Goal: Task Accomplishment & Management: Use online tool/utility

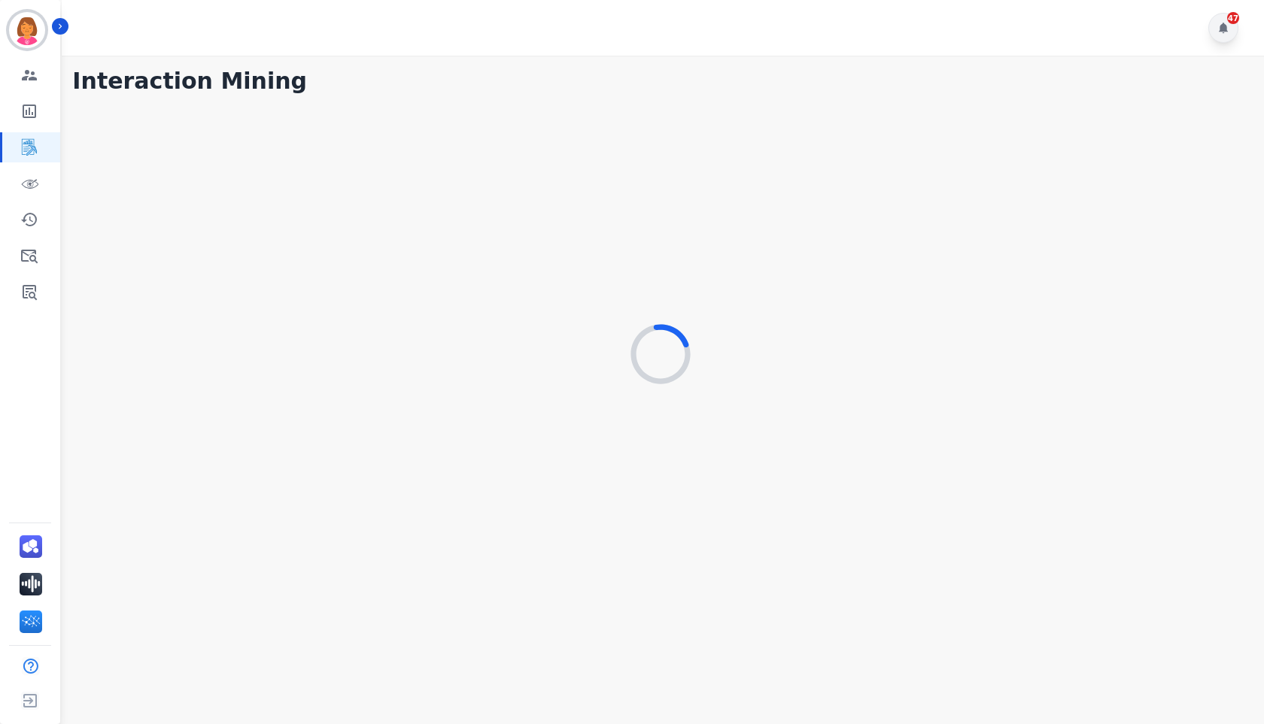
click at [1225, 35] on div "47" at bounding box center [1223, 28] width 30 height 30
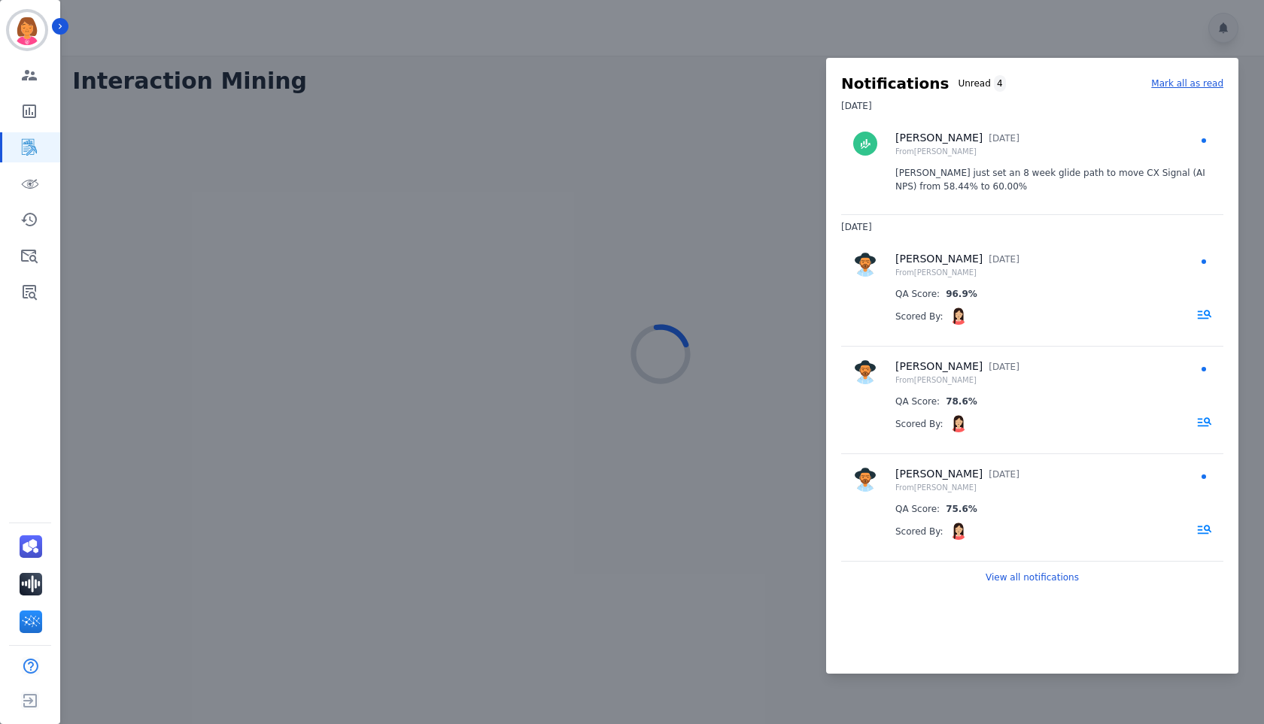
click at [1208, 32] on div at bounding box center [632, 362] width 1264 height 724
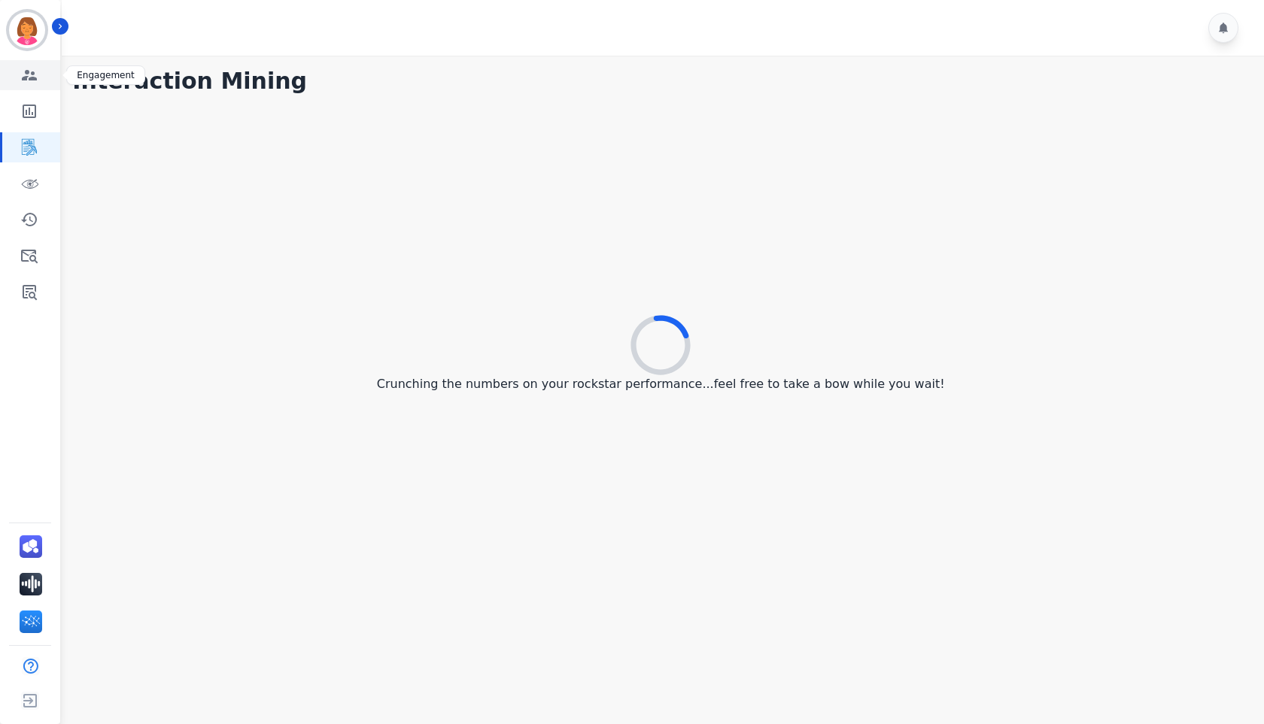
click at [34, 75] on icon "Sidebar" at bounding box center [29, 75] width 18 height 18
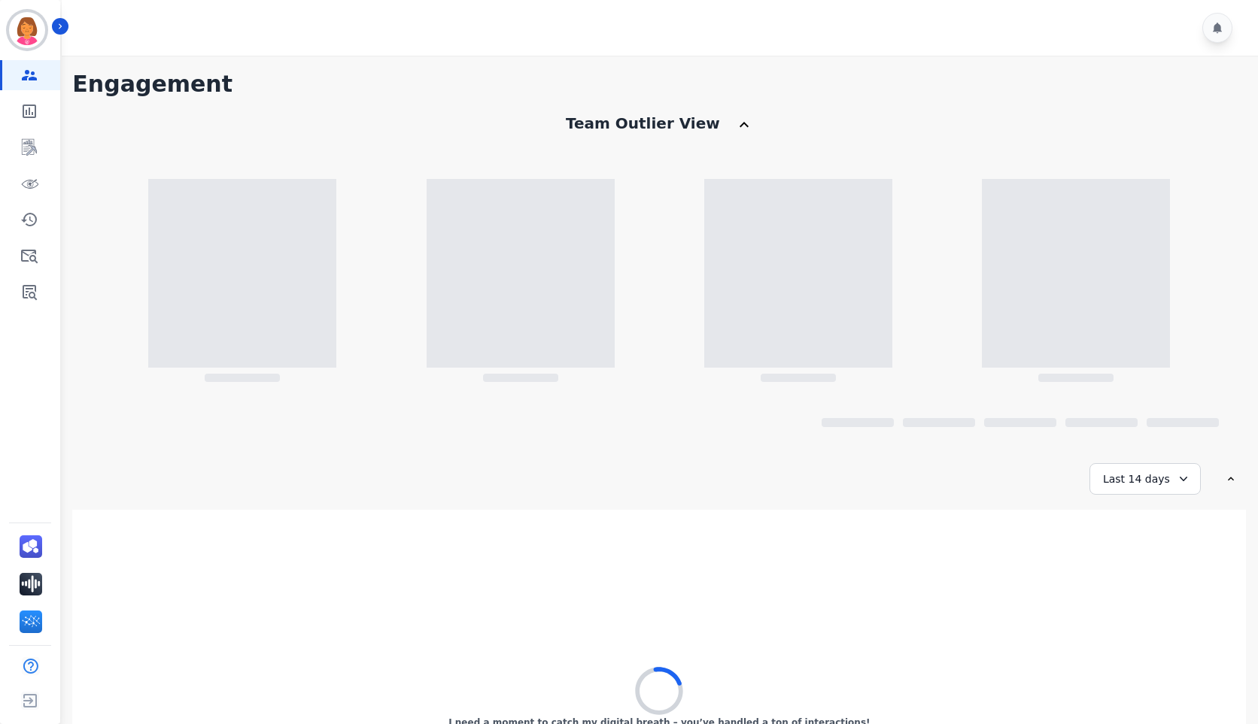
click at [910, 147] on div "Team Outlier View" at bounding box center [658, 131] width 1173 height 36
click at [1041, 106] on div "**********" at bounding box center [658, 478] width 1173 height 815
click at [1050, 123] on div "Team Outlier View" at bounding box center [658, 131] width 1173 height 36
click at [1004, 97] on h1 "Engagement" at bounding box center [658, 84] width 1173 height 27
click at [40, 121] on link "Sidebar" at bounding box center [31, 111] width 58 height 30
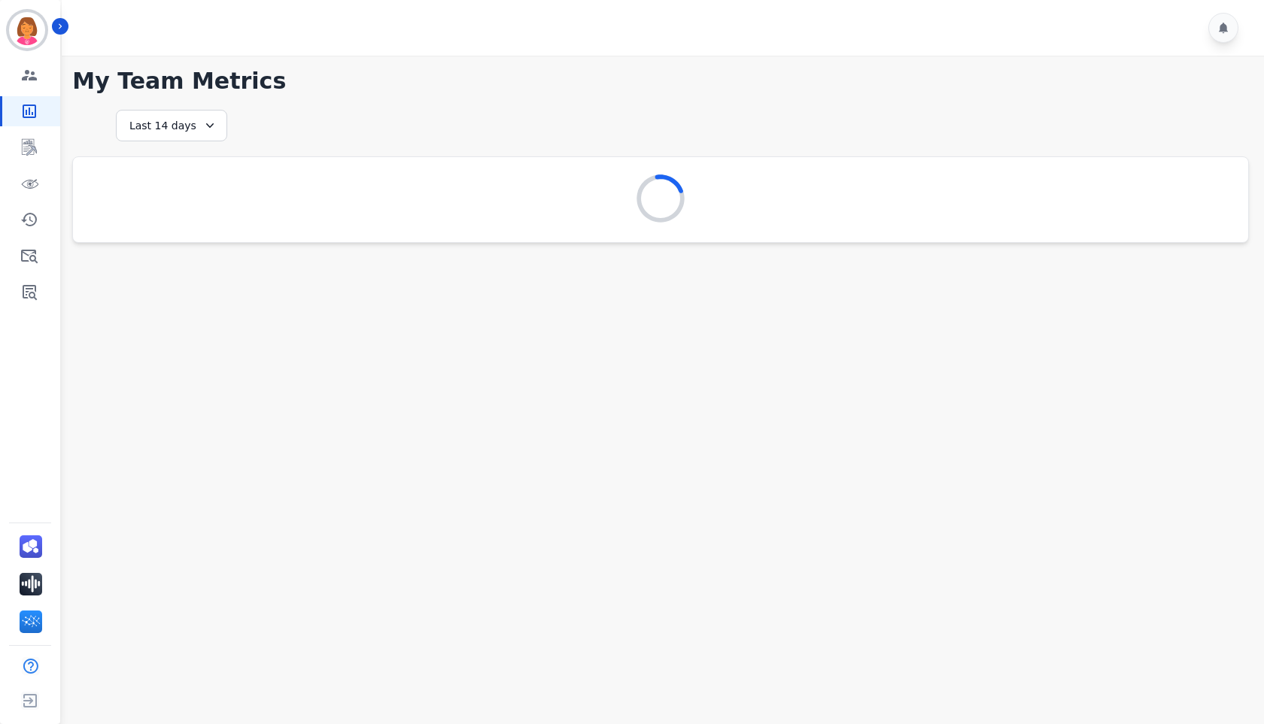
click at [727, 79] on h1 "My Team Metrics" at bounding box center [660, 81] width 1176 height 27
click at [1225, 31] on icon at bounding box center [1223, 28] width 9 height 11
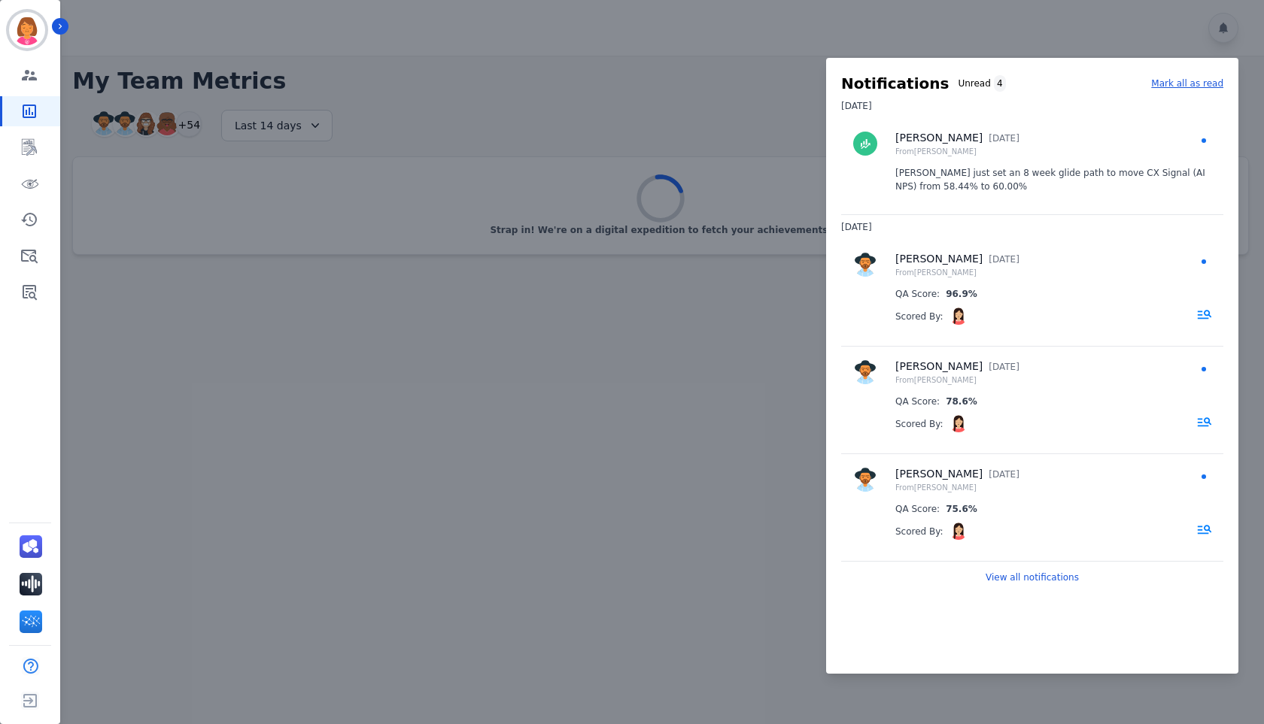
click at [630, 395] on div at bounding box center [632, 362] width 1264 height 724
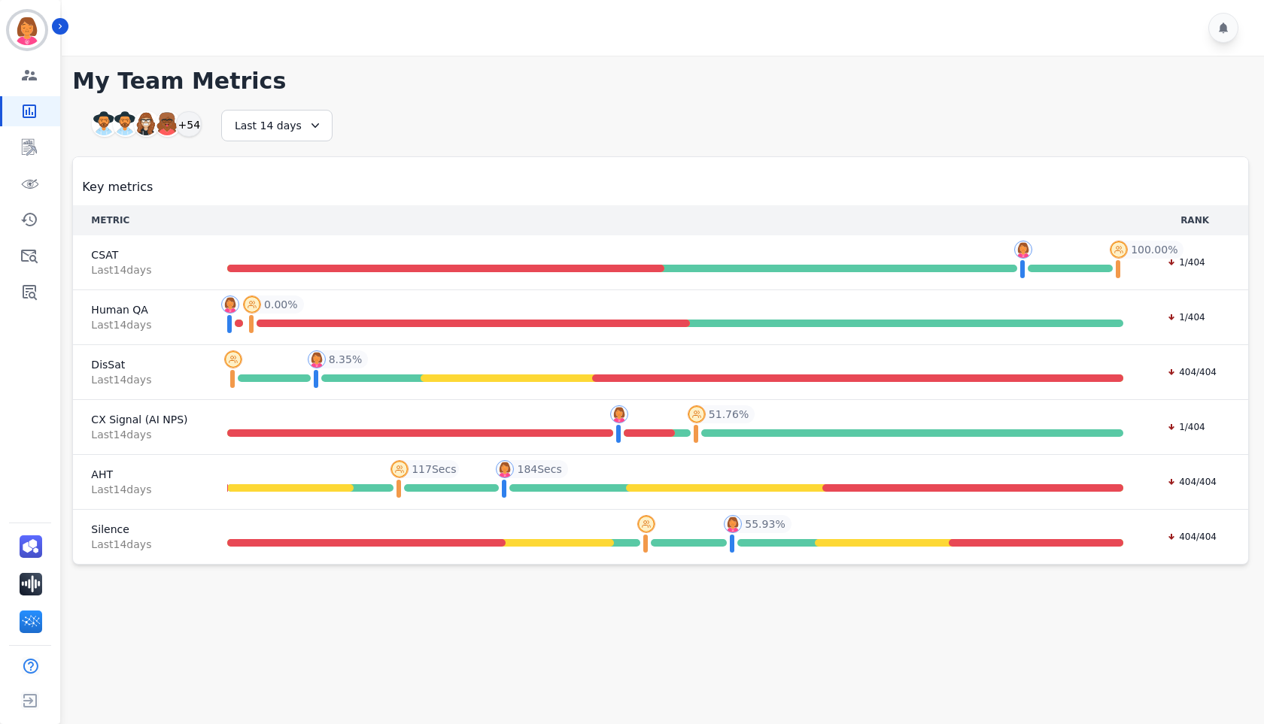
click at [748, 120] on div "**********" at bounding box center [660, 337] width 1176 height 455
click at [196, 131] on div "+54" at bounding box center [189, 124] width 26 height 26
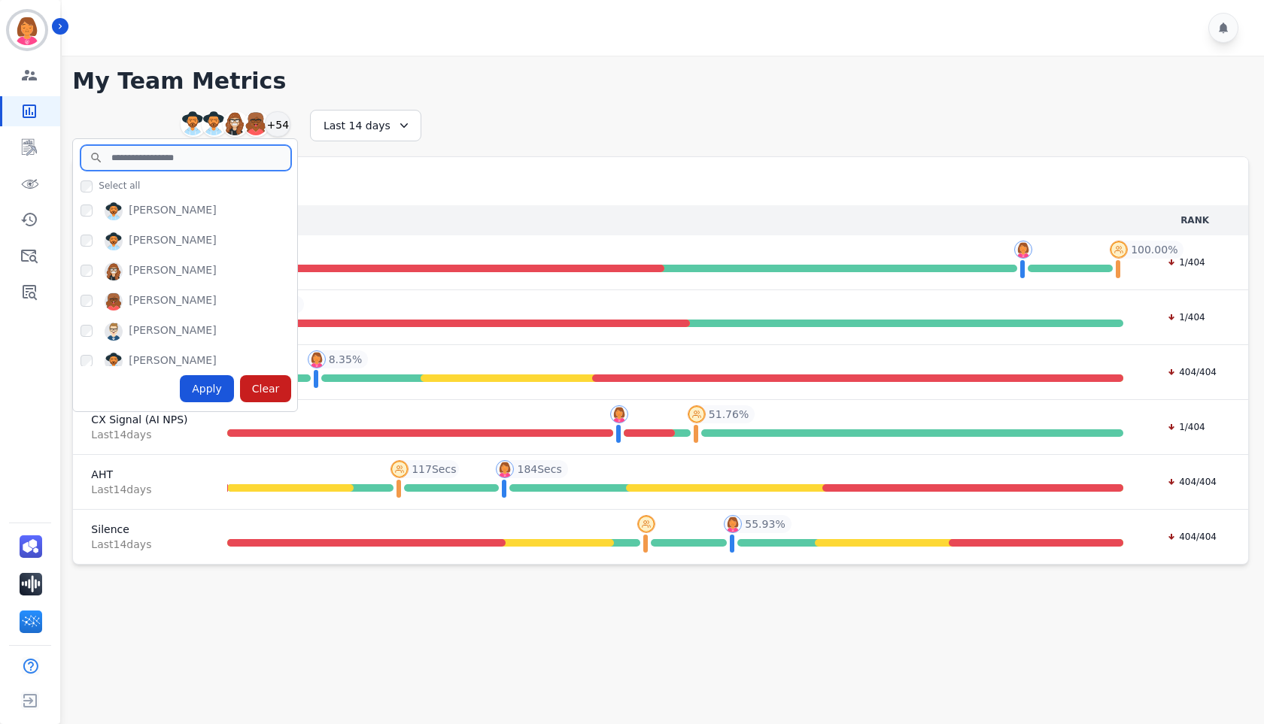
click at [248, 157] on input "search" at bounding box center [185, 158] width 211 height 26
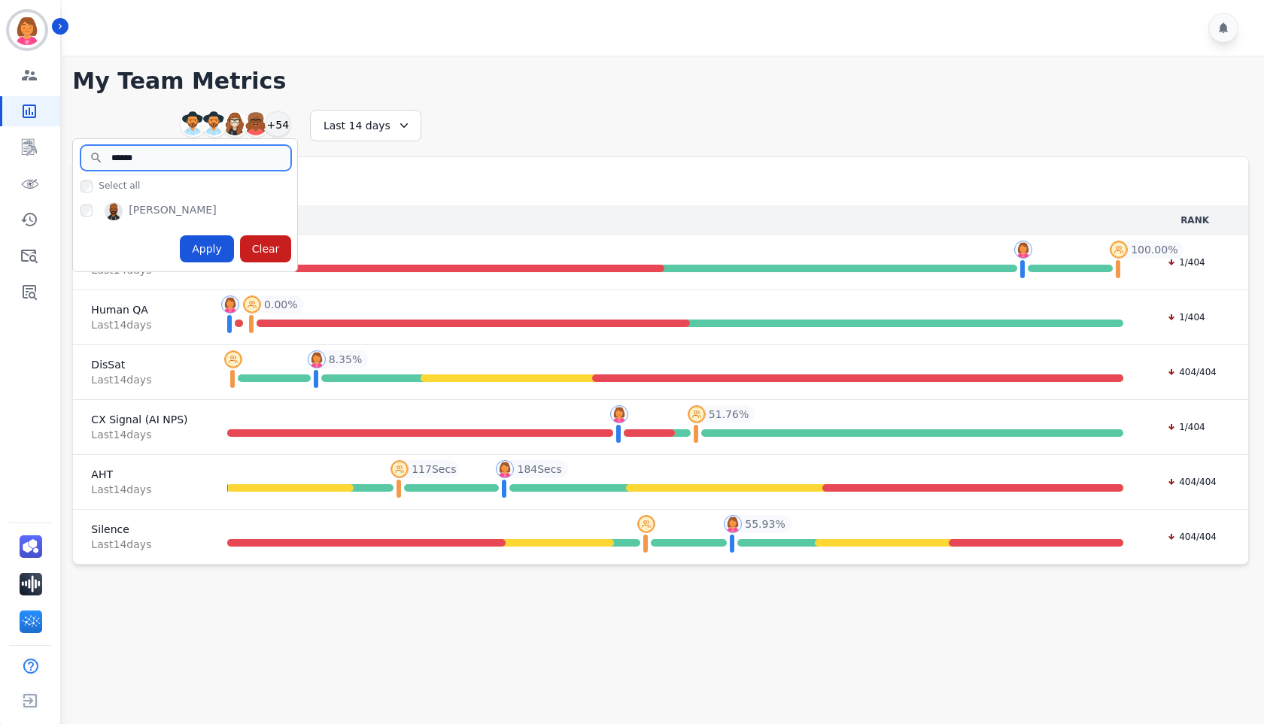
type input "******"
click at [200, 247] on div "Apply" at bounding box center [207, 248] width 54 height 27
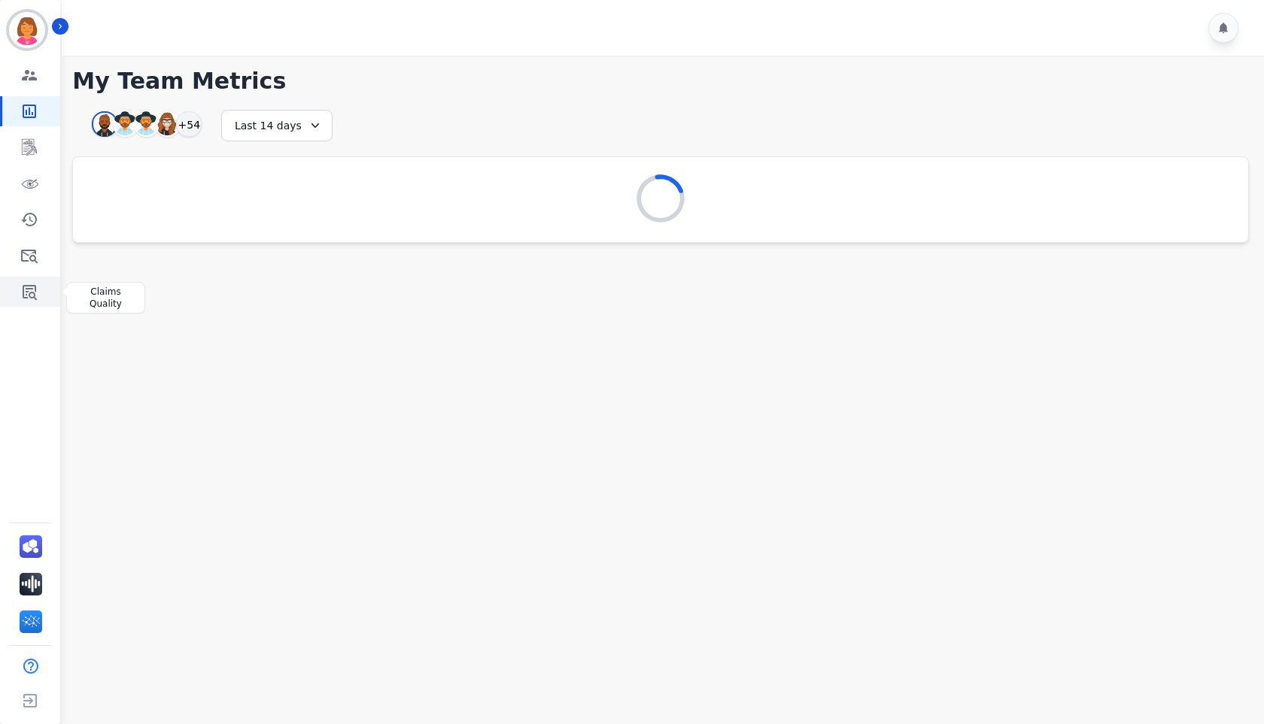
click at [16, 291] on link "Sidebar" at bounding box center [31, 292] width 58 height 30
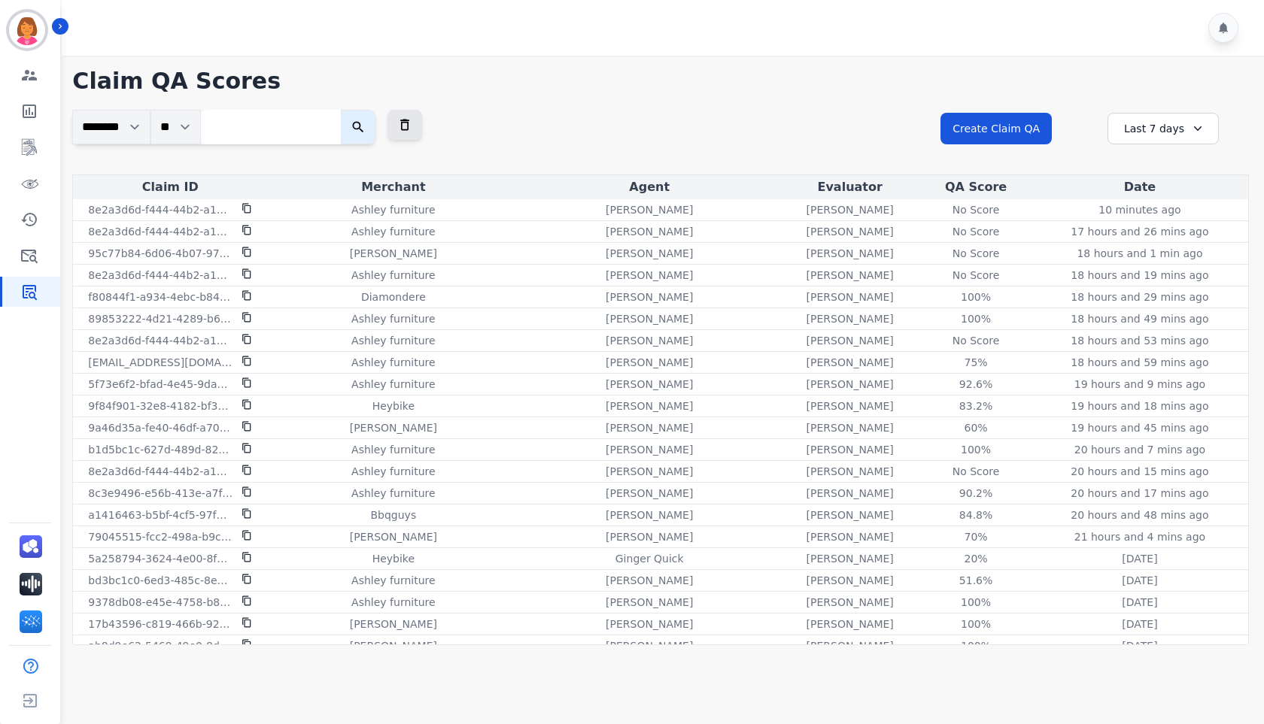
click at [652, 92] on h1 "Claim QA Scores" at bounding box center [660, 81] width 1176 height 27
click at [1164, 126] on div "Last 7 days" at bounding box center [1162, 129] width 111 height 32
click at [1093, 85] on h1 "Claim QA Scores" at bounding box center [660, 81] width 1176 height 27
click at [135, 123] on select "********" at bounding box center [111, 127] width 78 height 35
click at [129, 128] on select "********" at bounding box center [111, 127] width 78 height 35
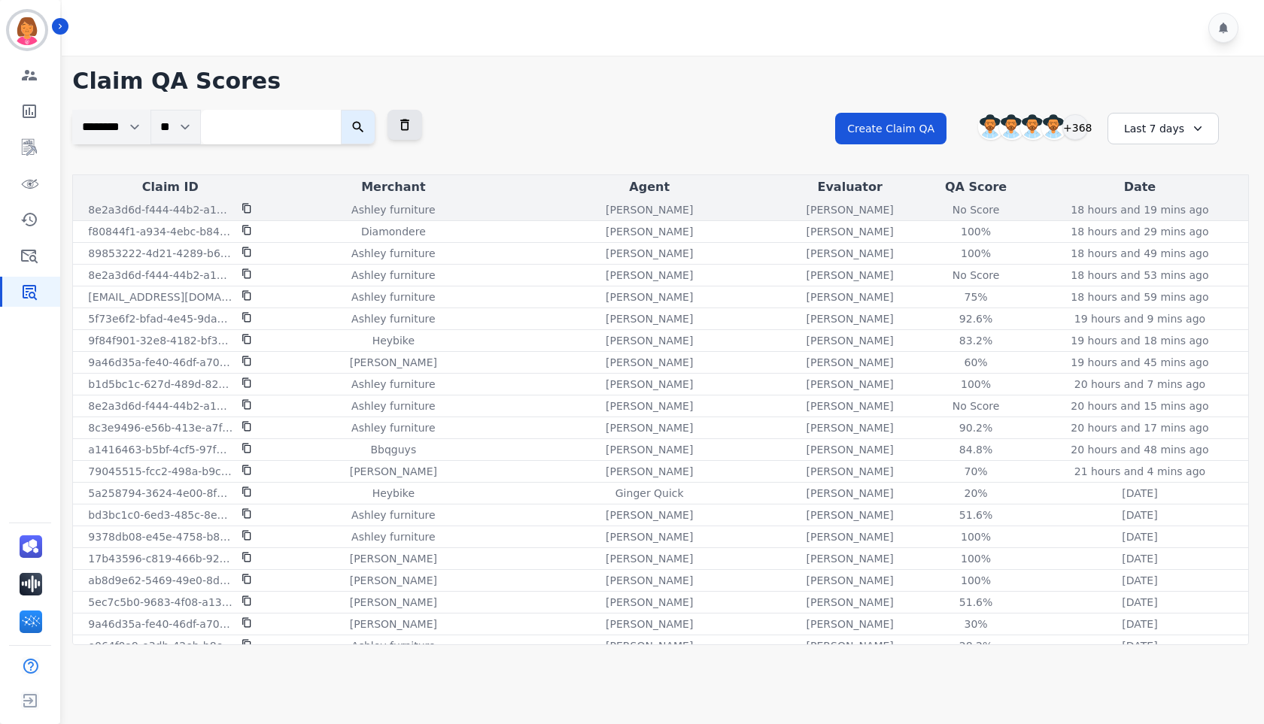
scroll to position [150, 0]
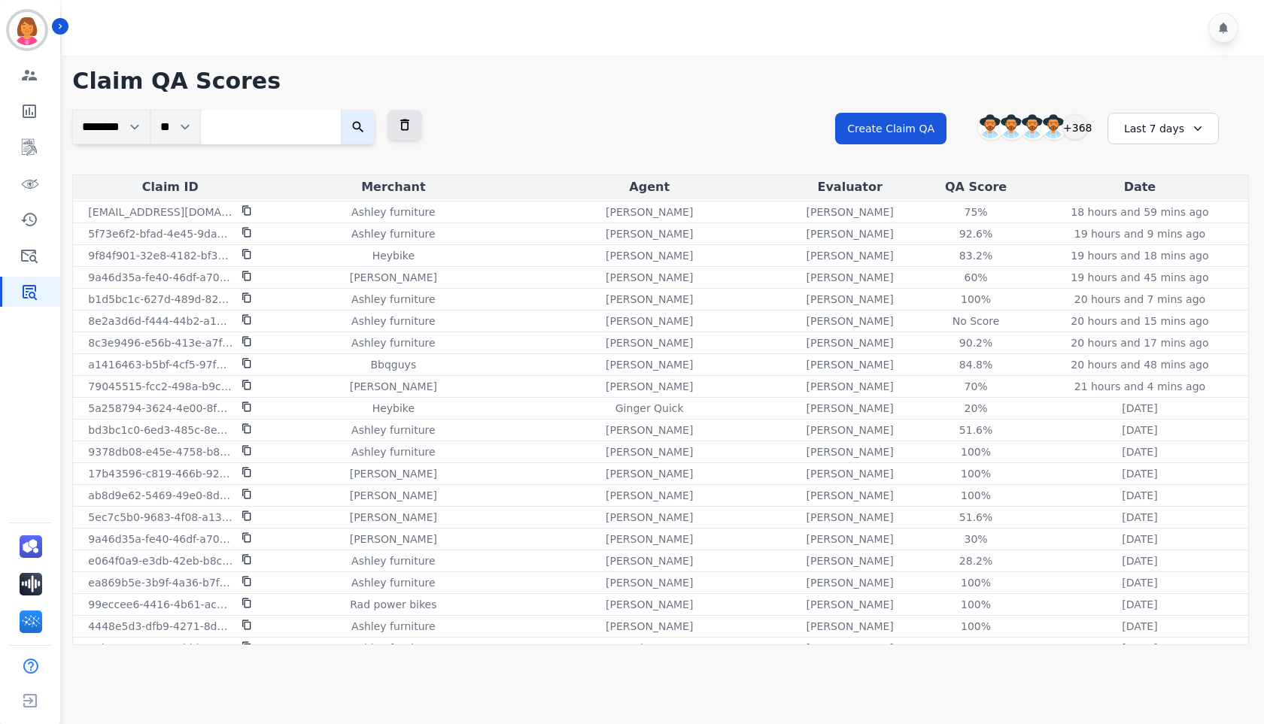
click at [661, 187] on div "Agent" at bounding box center [649, 187] width 254 height 18
click at [1079, 132] on div "+368" at bounding box center [1075, 127] width 26 height 26
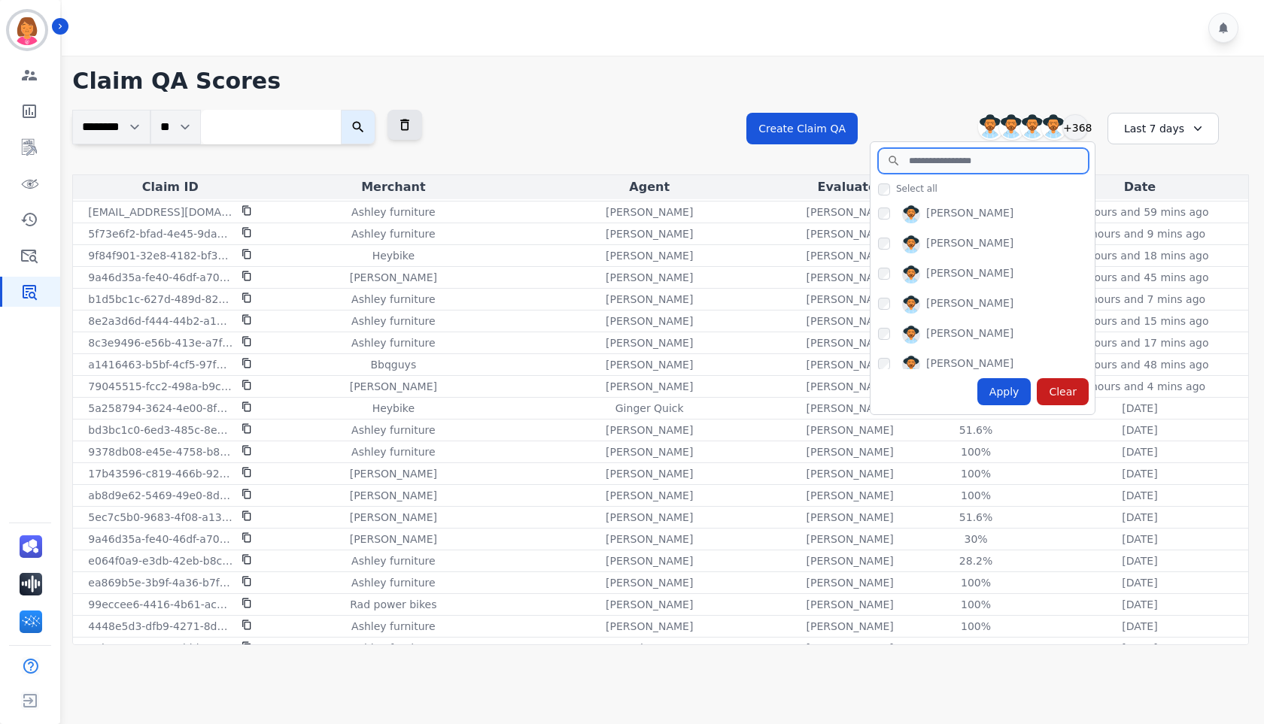
click at [1003, 161] on input "search" at bounding box center [983, 161] width 211 height 26
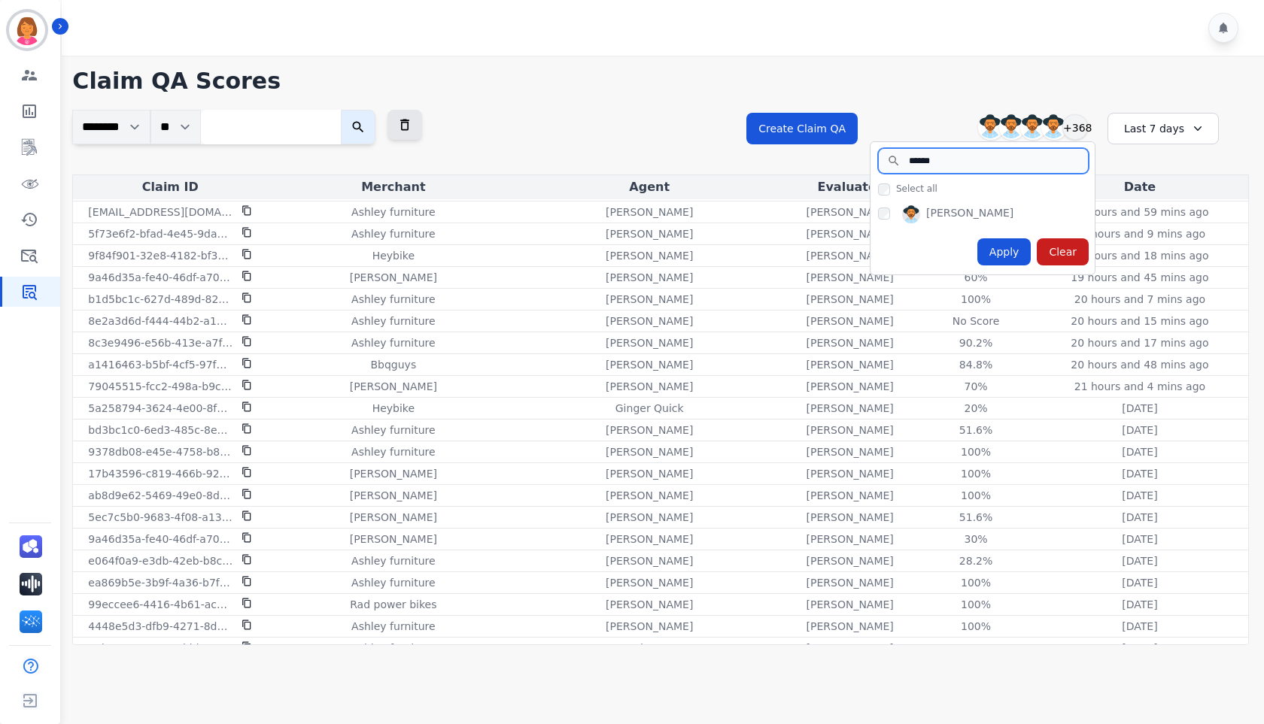
type input "******"
click at [951, 214] on div "[PERSON_NAME]" at bounding box center [969, 214] width 87 height 18
click at [1003, 252] on div "Apply" at bounding box center [1004, 251] width 54 height 27
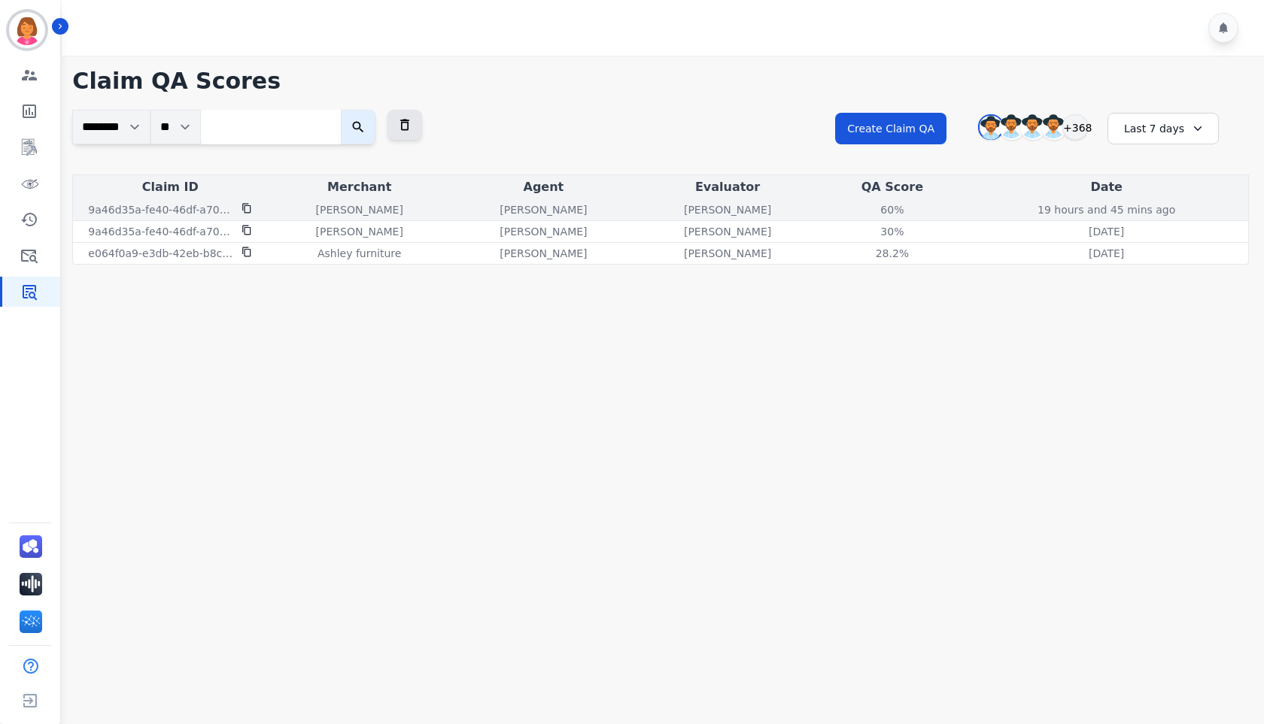
click at [326, 207] on p "[PERSON_NAME]" at bounding box center [359, 209] width 87 height 15
click at [448, 206] on div "[PERSON_NAME]" at bounding box center [359, 209] width 178 height 15
click at [822, 211] on div "60% See QA score details" at bounding box center [891, 209] width 139 height 15
click at [879, 208] on div "60%" at bounding box center [892, 209] width 68 height 15
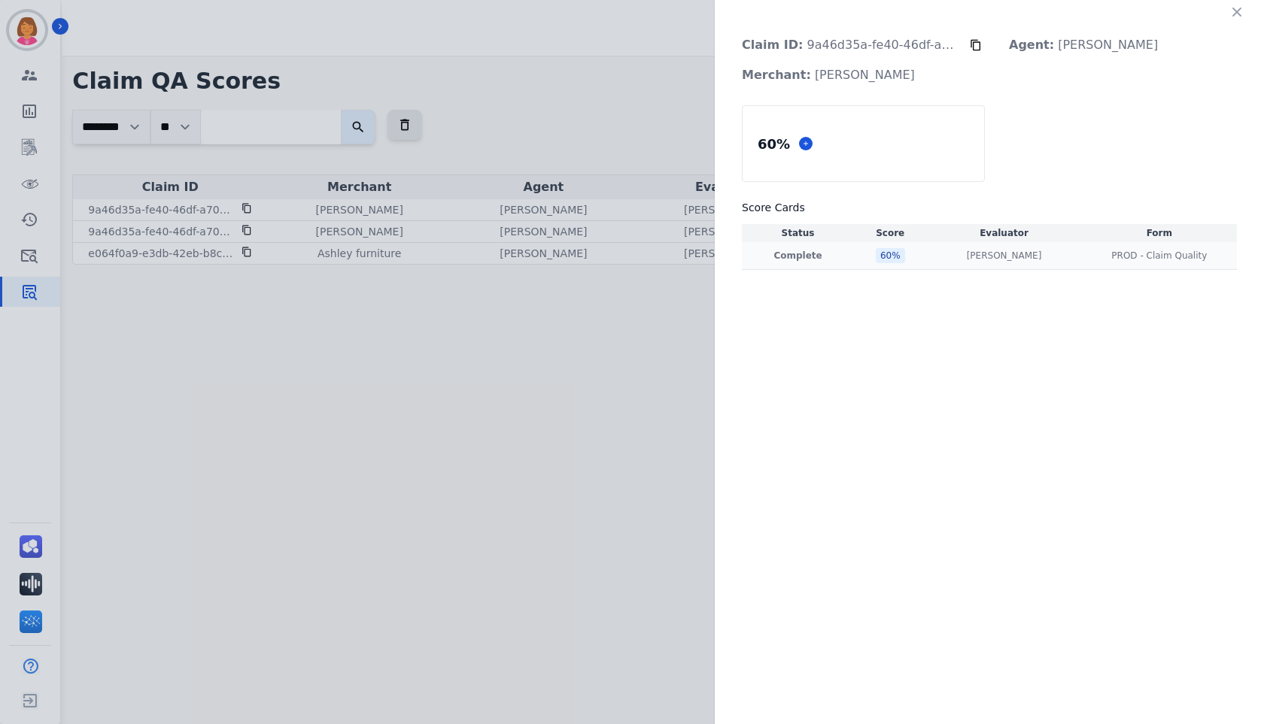
click at [825, 263] on td "Complete" at bounding box center [798, 256] width 112 height 28
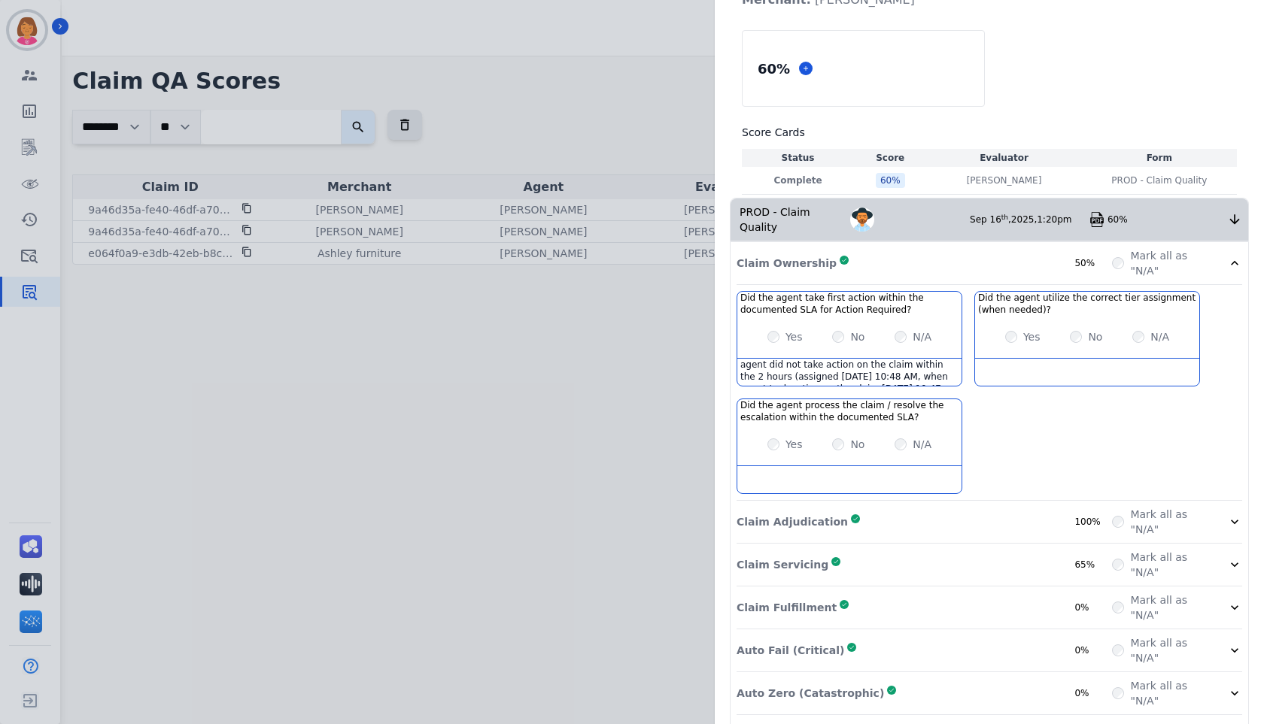
scroll to position [110, 0]
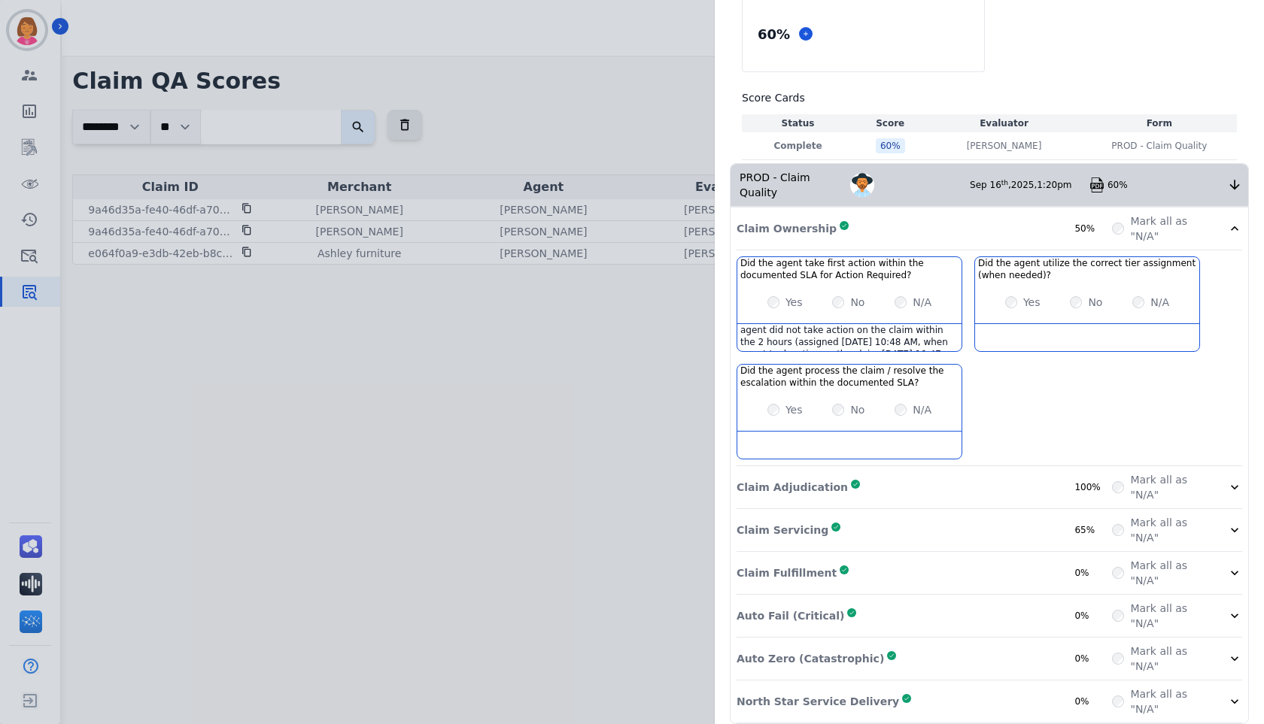
click at [960, 515] on div "Claim Servicing Complete 65%" at bounding box center [923, 530] width 375 height 30
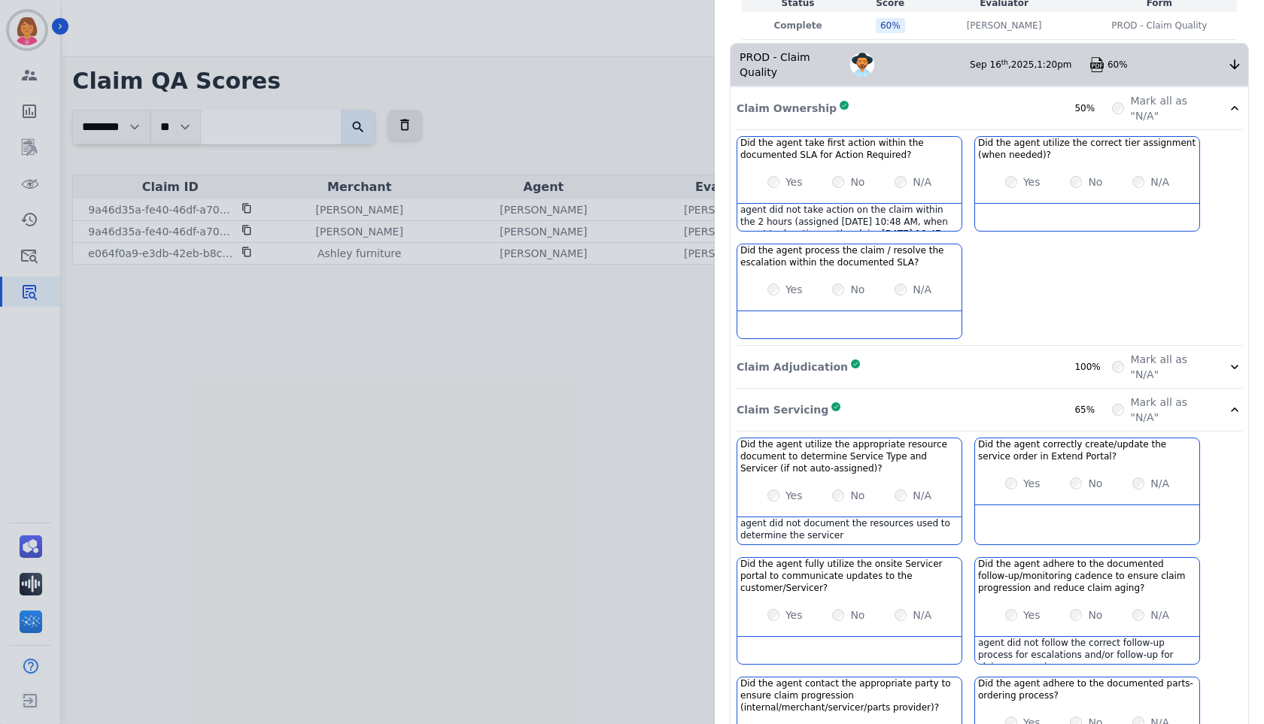
scroll to position [0, 0]
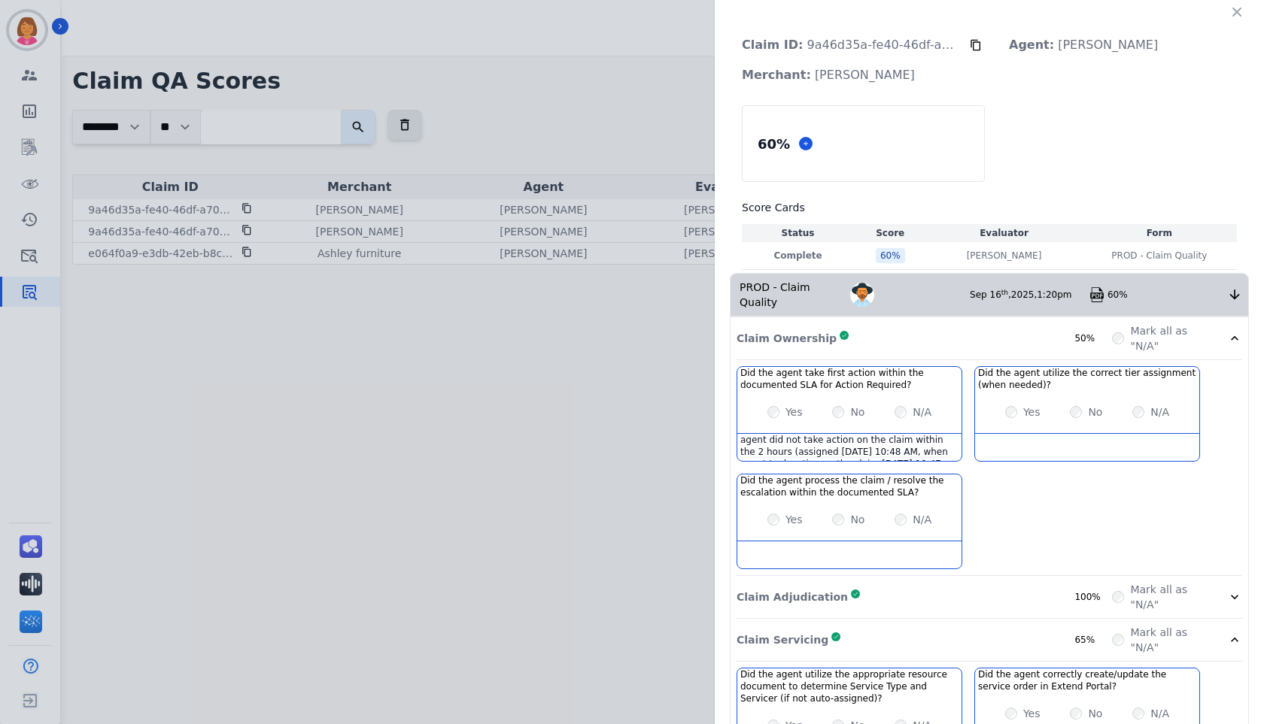
click at [970, 49] on icon at bounding box center [976, 45] width 12 height 12
click at [970, 44] on icon at bounding box center [976, 45] width 12 height 12
